Goal: Check status: Check status

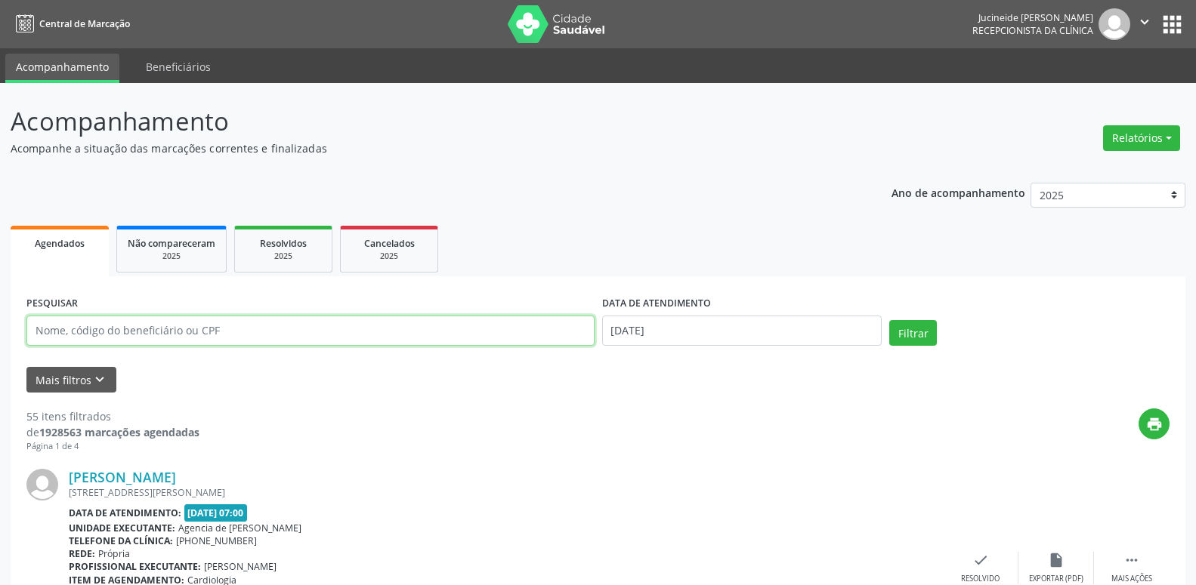
click at [278, 338] on input "text" at bounding box center [310, 331] width 568 height 30
type input "04294197404"
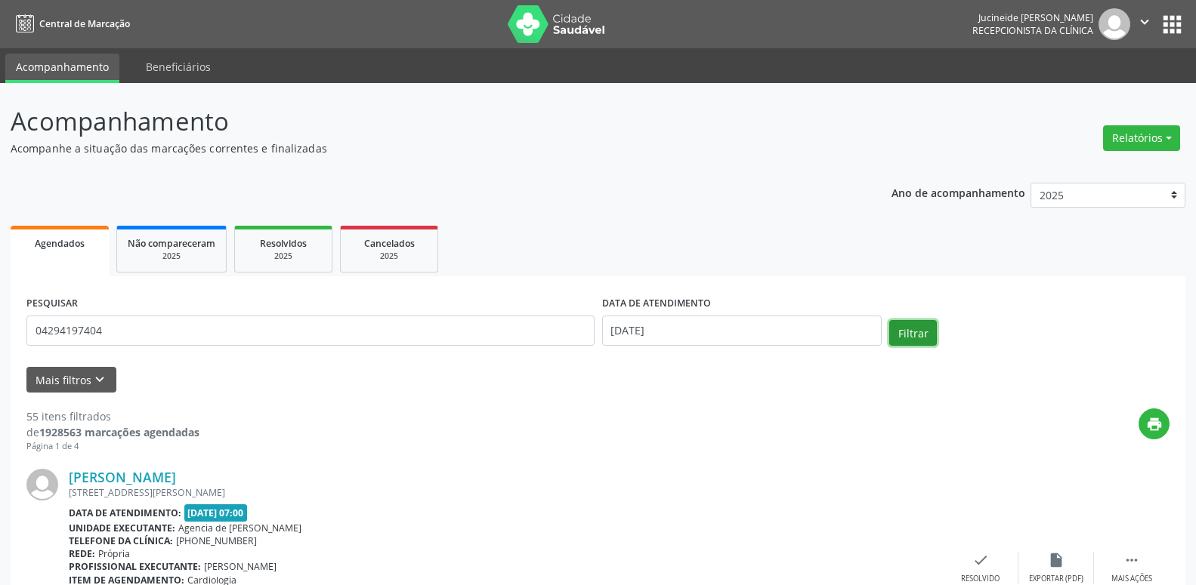
click at [916, 342] on button "Filtrar" at bounding box center [913, 333] width 48 height 26
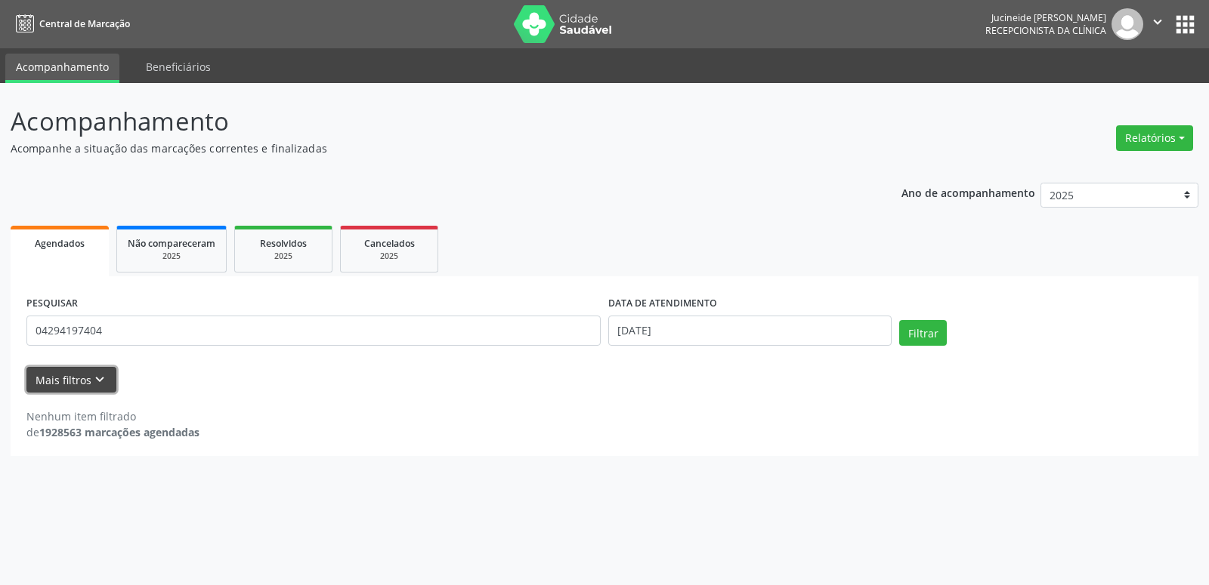
click at [95, 376] on icon "keyboard_arrow_down" at bounding box center [99, 380] width 17 height 17
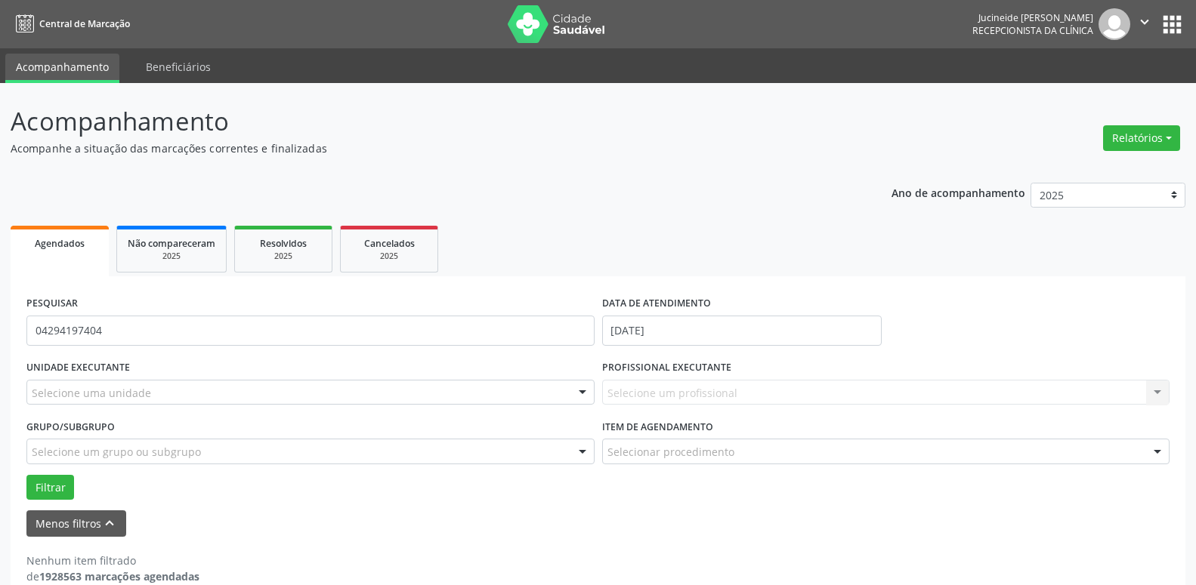
click at [496, 143] on p "Acompanhe a situação das marcações correntes e finalizadas" at bounding box center [422, 149] width 823 height 16
click at [1077, 234] on ul "Agendados Não compareceram 2025 Resolvidos 2025 Cancelados 2025" at bounding box center [598, 249] width 1175 height 54
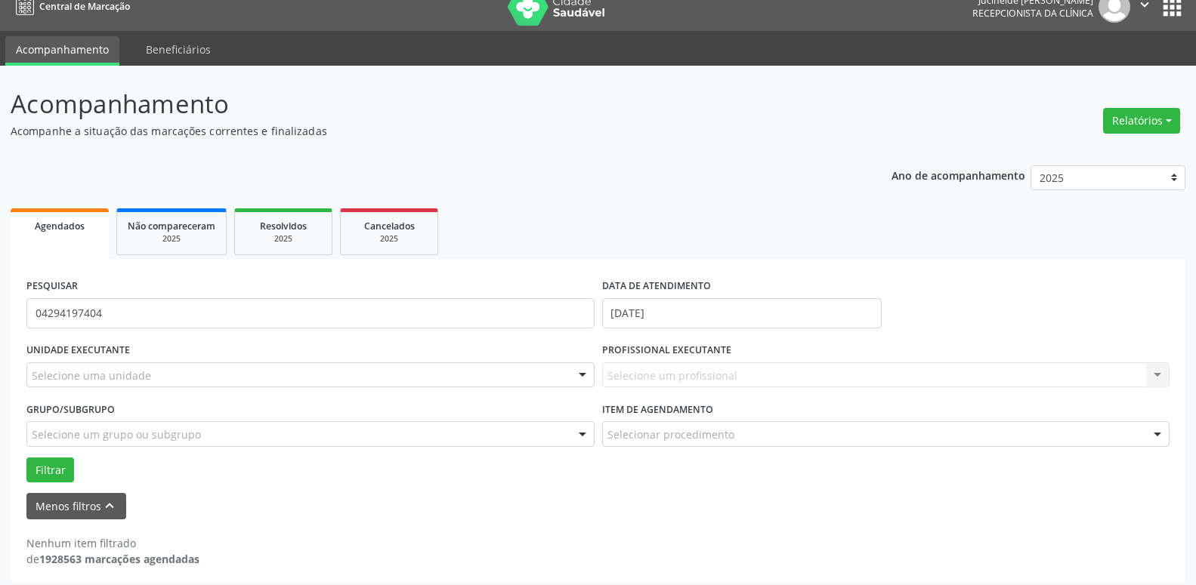
scroll to position [26, 0]
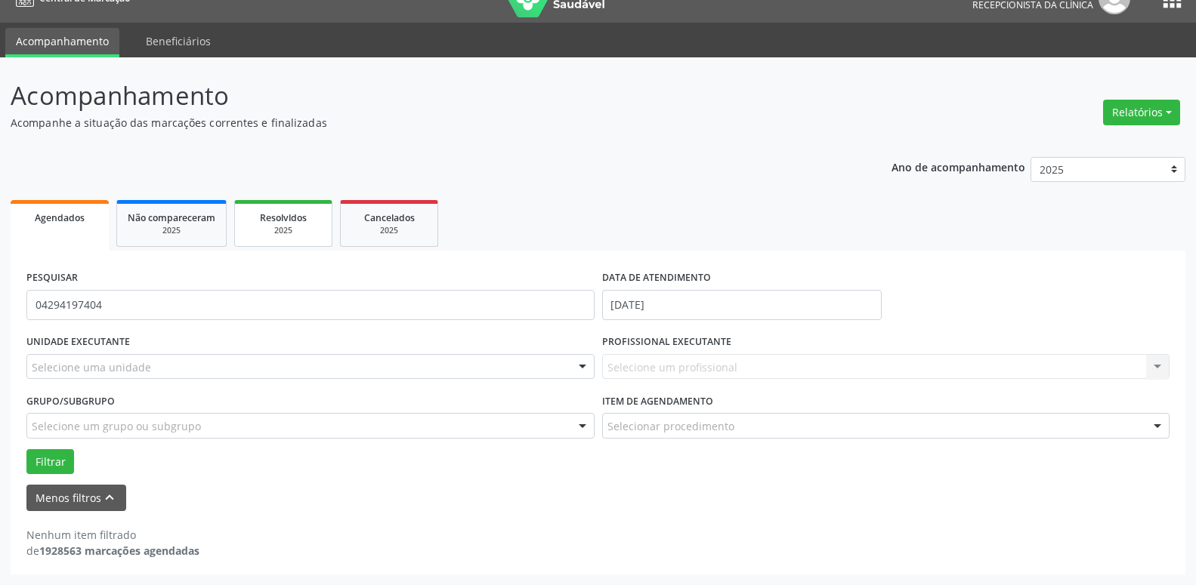
click at [284, 228] on div "2025" at bounding box center [284, 230] width 76 height 11
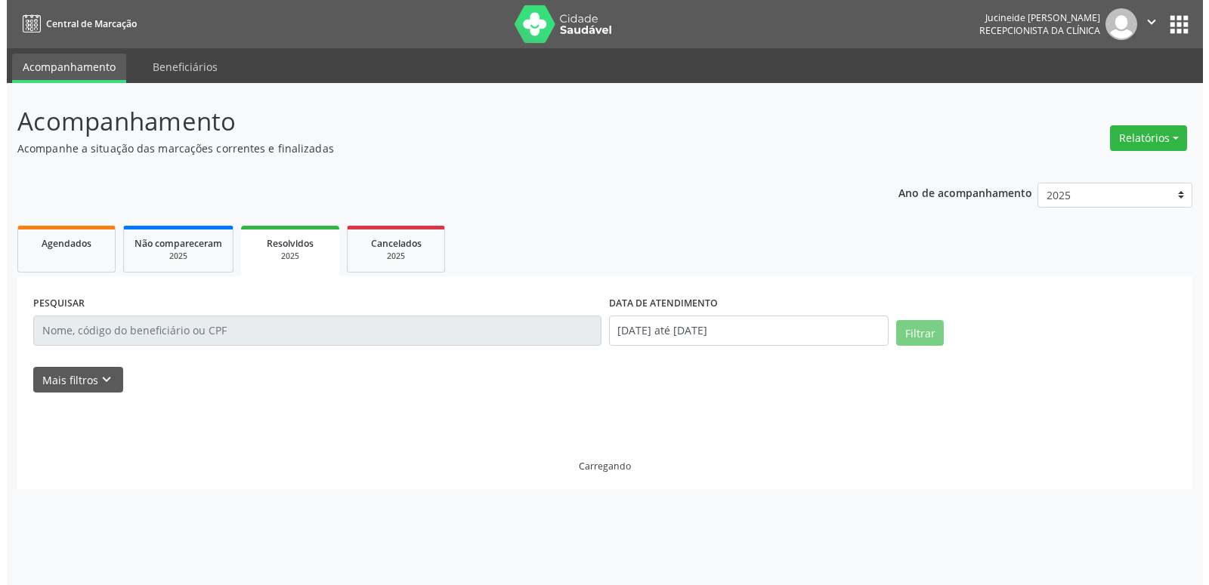
scroll to position [0, 0]
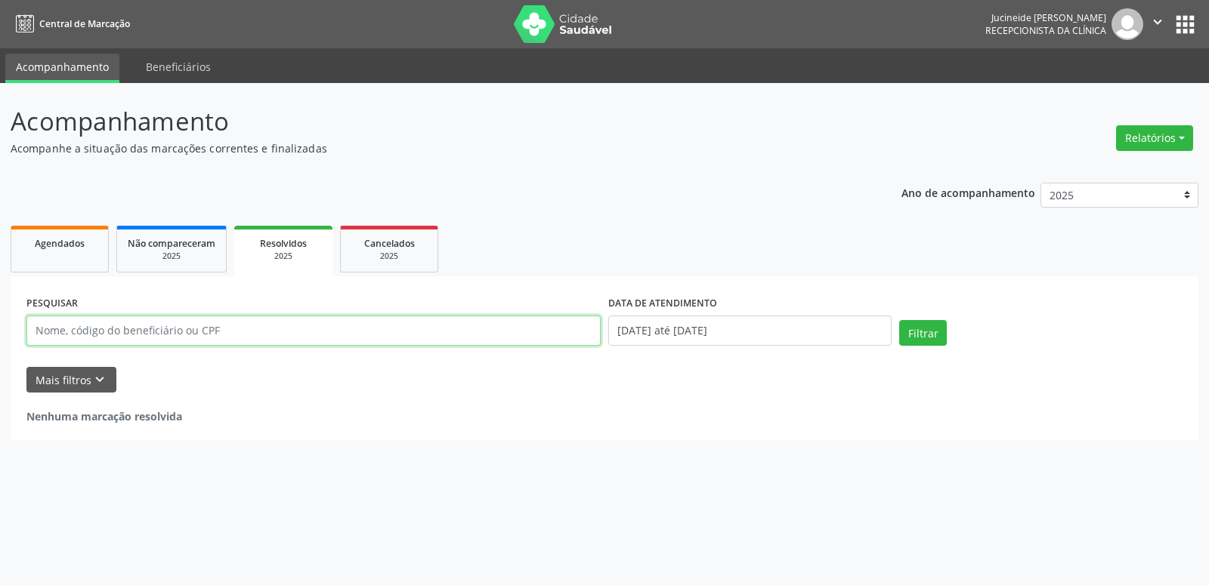
click at [247, 329] on input "text" at bounding box center [313, 331] width 574 height 30
type input "04294197404"
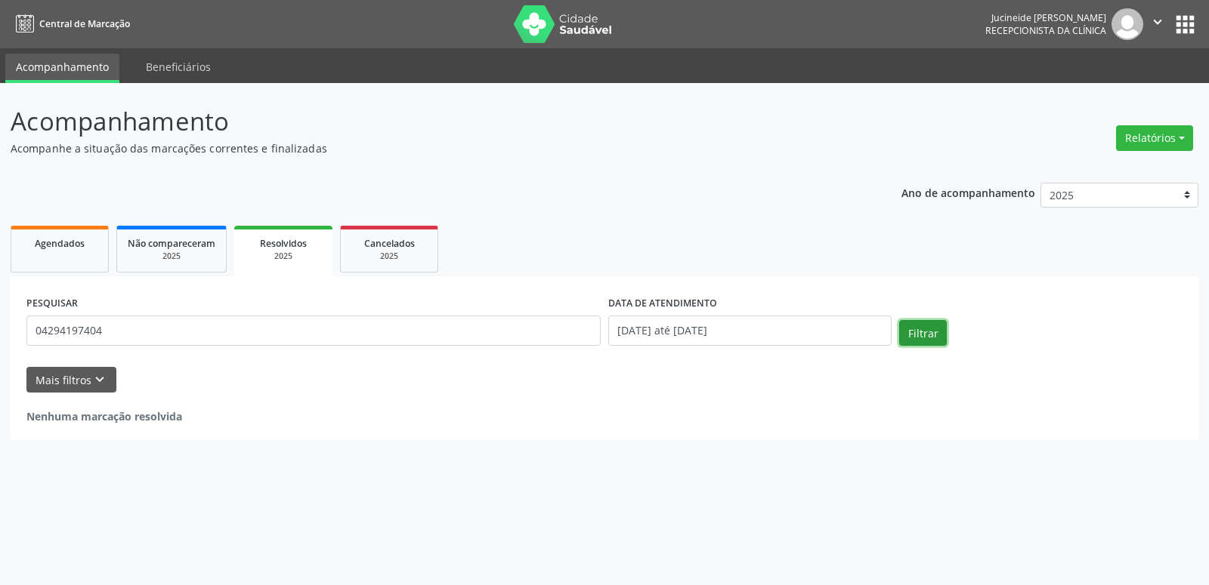
click at [919, 332] on button "Filtrar" at bounding box center [923, 333] width 48 height 26
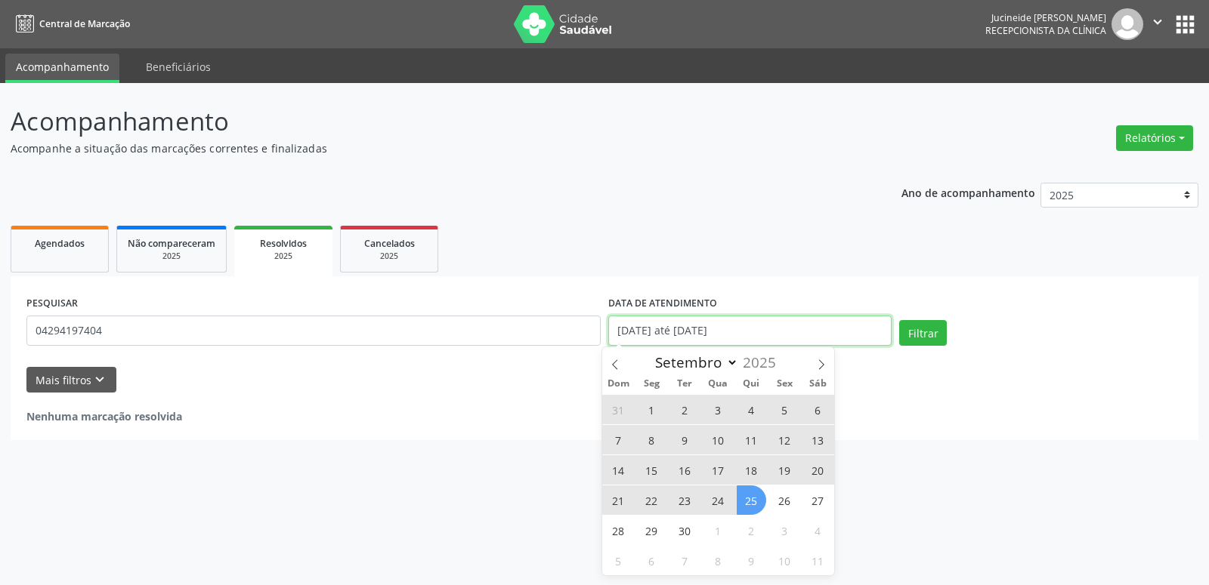
click at [786, 324] on input "[DATE] até [DATE]" at bounding box center [749, 331] width 283 height 30
drag, startPoint x: 131, startPoint y: 215, endPoint x: 142, endPoint y: 238, distance: 26.0
click at [131, 215] on div "Ano de acompanhamento 2025 2024 2023 2022 2021 Agendados Não compareceram 2025 …" at bounding box center [604, 306] width 1187 height 269
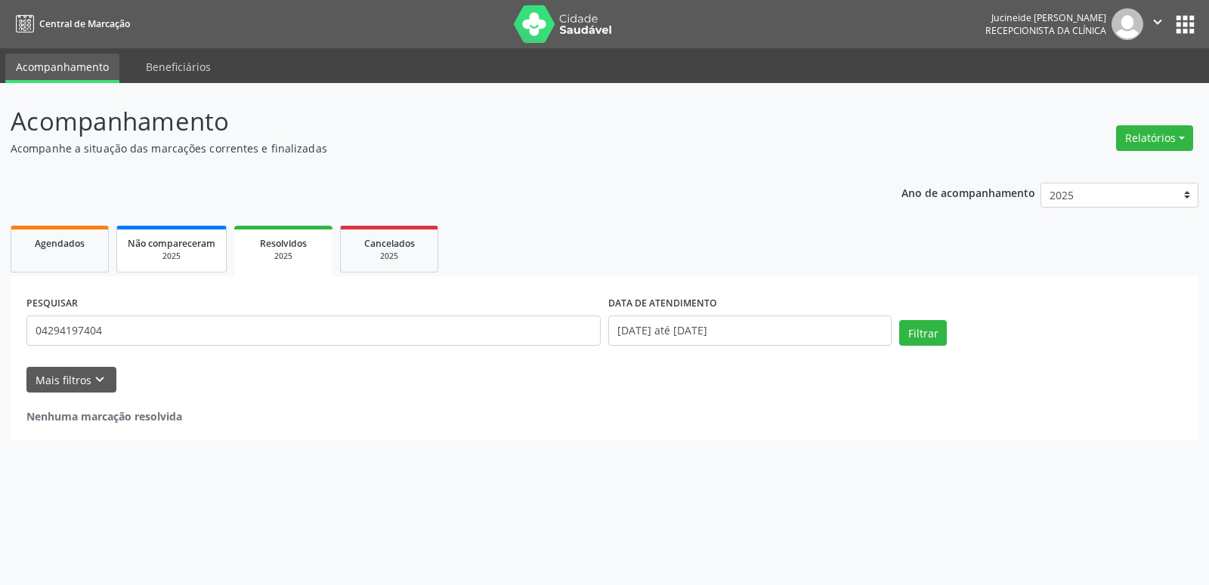
click at [147, 242] on span "Não compareceram" at bounding box center [172, 243] width 88 height 13
